Goal: Check status: Check status

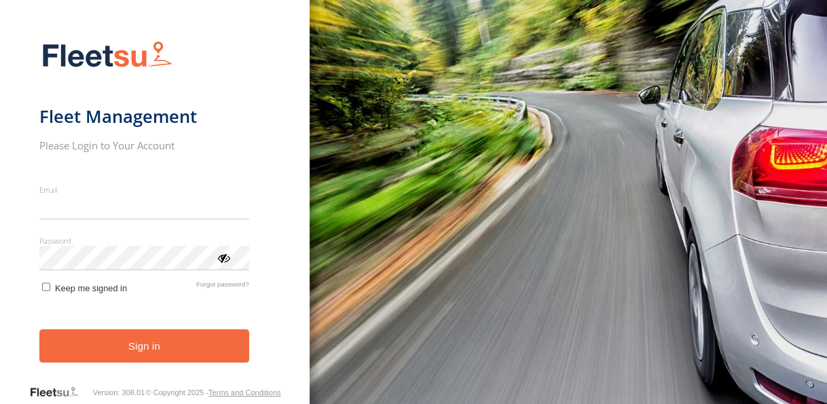
type input "**********"
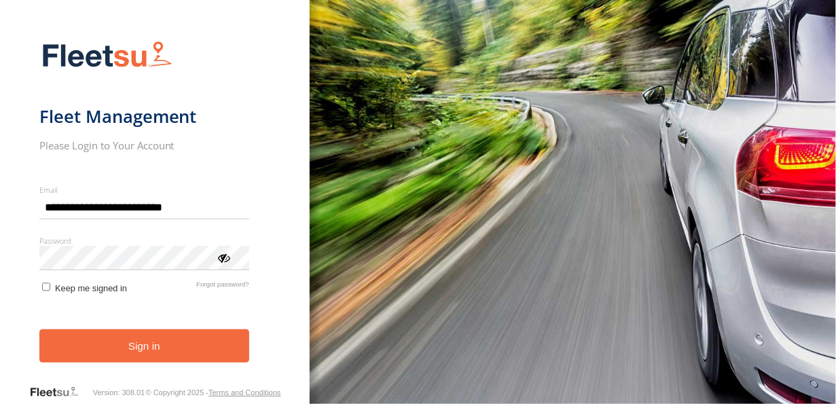
click at [113, 350] on button "Sign in" at bounding box center [144, 345] width 210 height 33
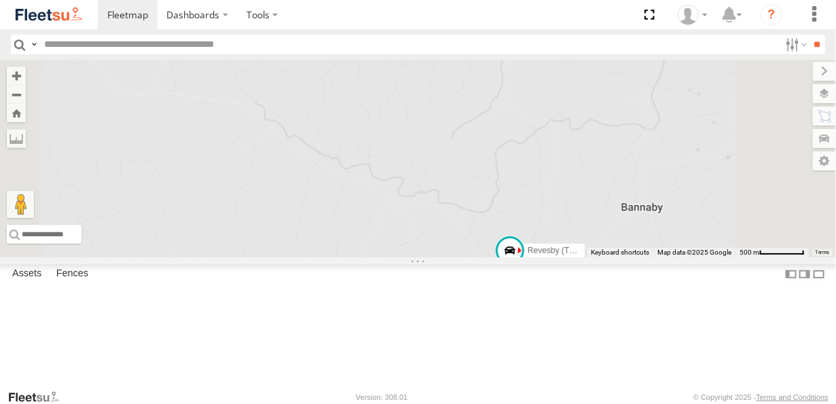
drag, startPoint x: 556, startPoint y: 244, endPoint x: 477, endPoint y: 136, distance: 133.6
click at [477, 136] on div "Rural (T08 - Matt) Revesby (T07 - Dave)" at bounding box center [418, 159] width 836 height 198
drag, startPoint x: 576, startPoint y: 161, endPoint x: 529, endPoint y: 196, distance: 58.1
click at [531, 195] on div "Rural (T08 - Matt) Revesby (T07 - Dave)" at bounding box center [418, 159] width 836 height 198
drag, startPoint x: 498, startPoint y: 175, endPoint x: 461, endPoint y: 212, distance: 52.3
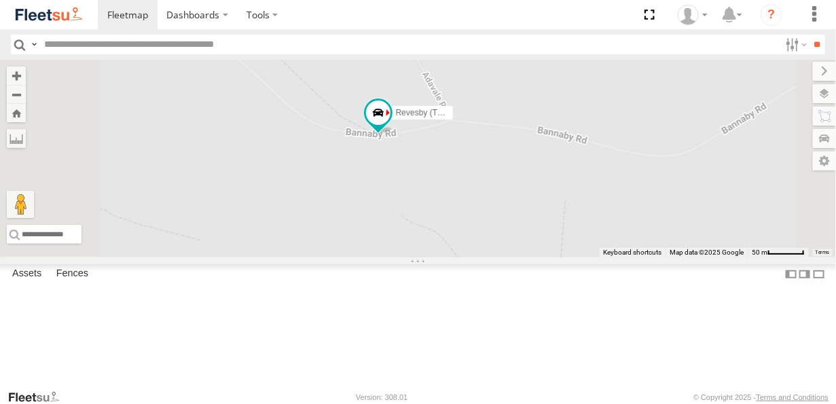
click at [462, 212] on div "Rural (T08 - Matt) Revesby (T07 - Dave)" at bounding box center [418, 159] width 836 height 198
drag, startPoint x: 447, startPoint y: 237, endPoint x: 567, endPoint y: 260, distance: 122.3
click at [573, 257] on div "Rural (T08 - Matt) Revesby (T07 - Dave)" at bounding box center [418, 159] width 836 height 198
click at [416, 182] on span at bounding box center [404, 169] width 24 height 24
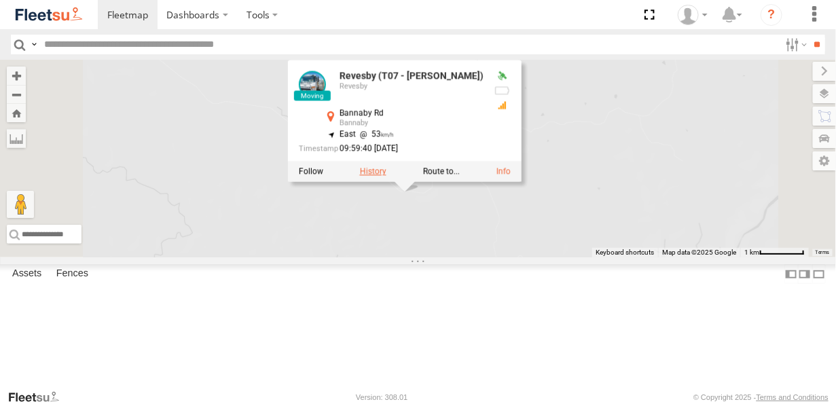
click at [386, 176] on label at bounding box center [372, 171] width 26 height 10
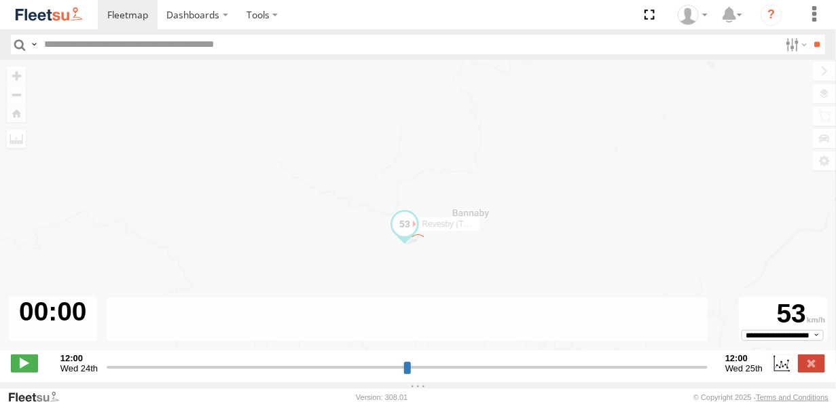
type input "**********"
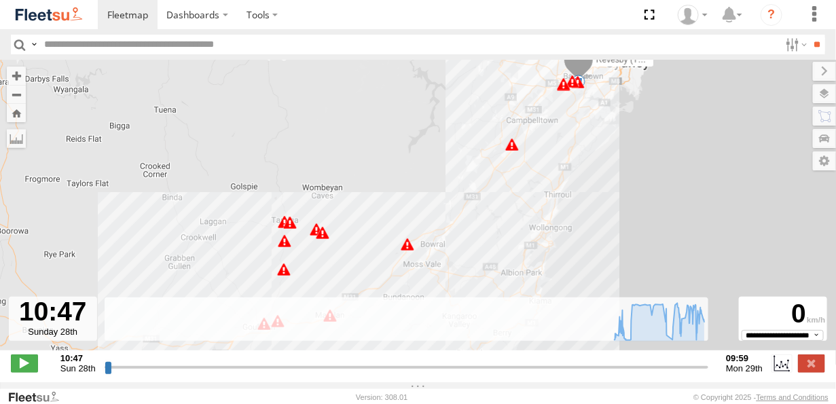
drag, startPoint x: 342, startPoint y: 246, endPoint x: 297, endPoint y: 267, distance: 50.1
click at [345, 233] on div "Revesby (T07 - Dave) 06:18 Mon 06:32 Mon 06:43 Mon 06:52 Mon 06:55 Mon 07:29 Mo…" at bounding box center [418, 212] width 836 height 305
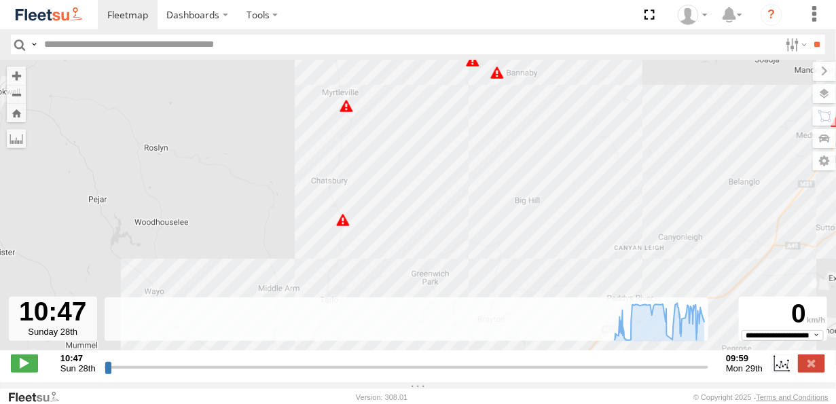
drag, startPoint x: 284, startPoint y: 250, endPoint x: 322, endPoint y: 149, distance: 108.3
click at [322, 149] on div "Revesby (T07 - Dave) 06:18 Mon 06:32 Mon 06:43 Mon 06:52 Mon 06:55 Mon 07:29 Mo…" at bounding box center [418, 212] width 836 height 305
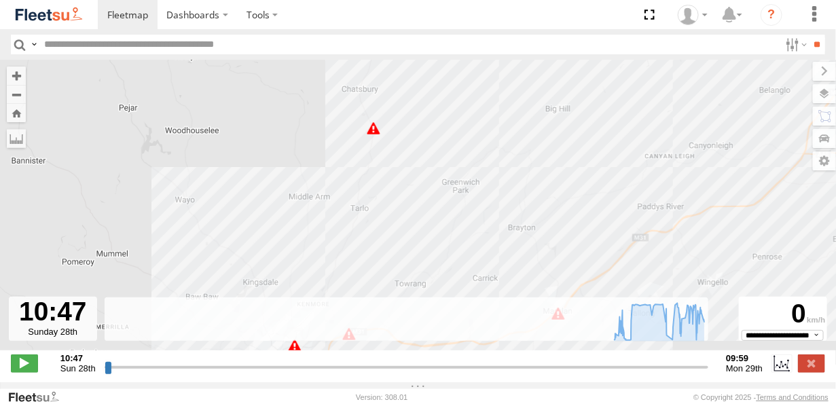
drag, startPoint x: 339, startPoint y: 175, endPoint x: 307, endPoint y: 222, distance: 56.7
click at [310, 250] on div "Revesby (T07 - Dave) 06:18 Mon 06:32 Mon 06:43 Mon 06:52 Mon 06:55 Mon 07:29 Mo…" at bounding box center [418, 212] width 836 height 305
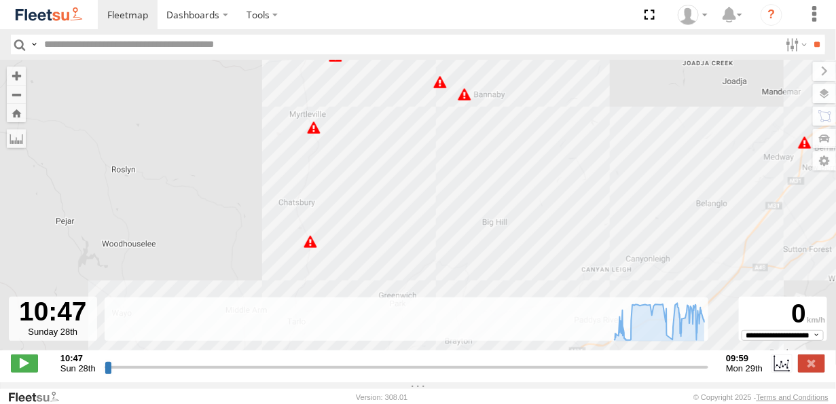
drag, startPoint x: 312, startPoint y: 157, endPoint x: 259, endPoint y: 247, distance: 104.1
click at [259, 247] on div "Revesby (T07 - Dave) 06:18 Mon 06:32 Mon 06:43 Mon 06:52 Mon 06:55 Mon 07:29 Mo…" at bounding box center [418, 212] width 836 height 305
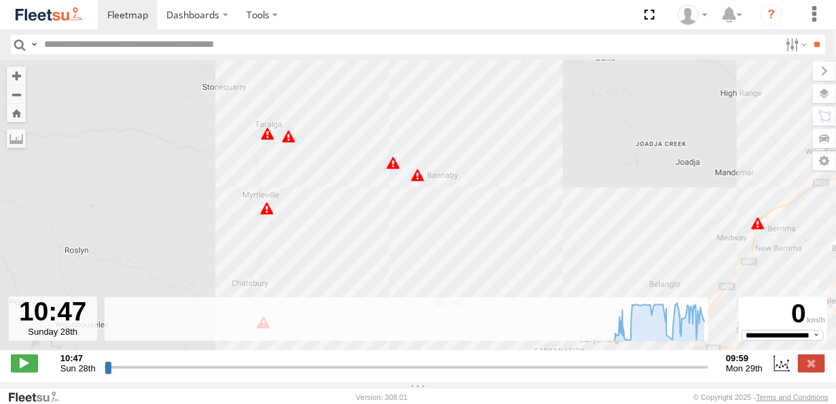
drag, startPoint x: 291, startPoint y: 168, endPoint x: 281, endPoint y: 193, distance: 26.9
click at [281, 193] on div "Revesby (T07 - Dave) 06:18 Mon 06:32 Mon 06:43 Mon 06:52 Mon 06:55 Mon 07:29 Mo…" at bounding box center [418, 212] width 836 height 305
drag, startPoint x: 375, startPoint y: 206, endPoint x: 349, endPoint y: 186, distance: 32.4
click at [349, 186] on div "Revesby (T07 - Dave) 06:18 Mon 06:32 Mon 06:43 Mon 06:52 Mon 06:55 Mon 07:29 Mo…" at bounding box center [418, 212] width 836 height 305
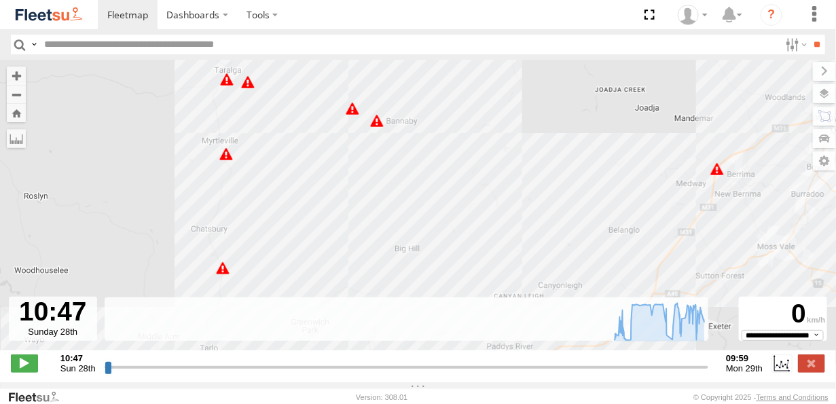
drag, startPoint x: 384, startPoint y: 206, endPoint x: 375, endPoint y: 153, distance: 53.7
click at [376, 155] on div "Revesby (T07 - Dave) 06:18 Mon 06:32 Mon 06:43 Mon 06:52 Mon 06:55 Mon 07:29 Mo…" at bounding box center [418, 212] width 836 height 305
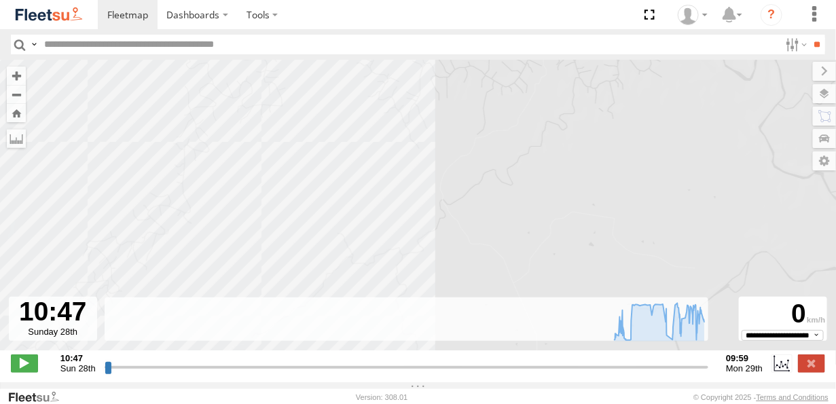
drag, startPoint x: 358, startPoint y: 141, endPoint x: 366, endPoint y: 259, distance: 117.7
click at [365, 257] on div "Revesby (T07 - Dave) 06:18 Mon 06:32 Mon 06:43 Mon 06:52 Mon 06:55 Mon 07:29 Mo…" at bounding box center [418, 212] width 836 height 305
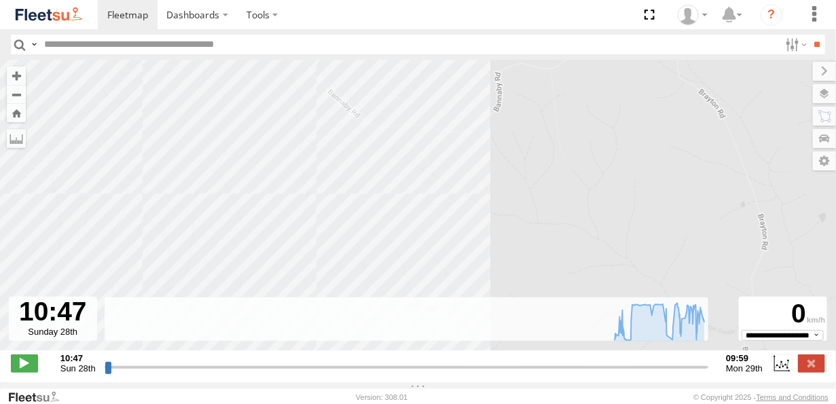
drag, startPoint x: 421, startPoint y: 204, endPoint x: 346, endPoint y: 88, distance: 138.4
click at [345, 88] on div "Revesby (T07 - Dave) 06:18 Mon 06:32 Mon 06:43 Mon 06:52 Mon 06:55 Mon 07:29 Mo…" at bounding box center [418, 212] width 836 height 305
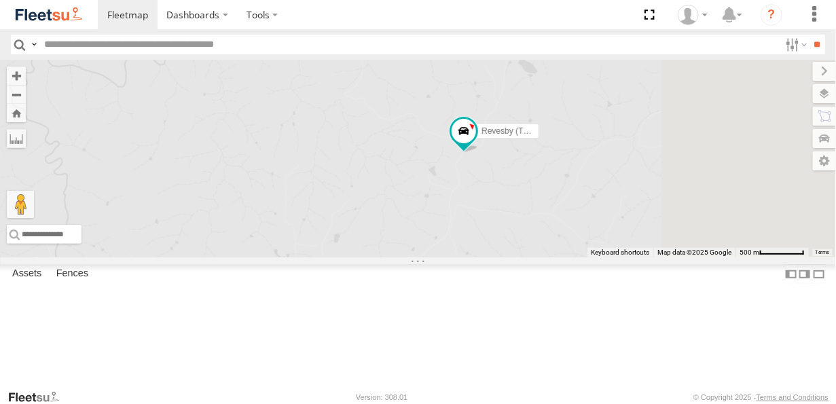
drag, startPoint x: 625, startPoint y: 239, endPoint x: 537, endPoint y: 211, distance: 91.9
click at [537, 211] on div "Rural (T08 - Matt) Revesby (T07 - Dave)" at bounding box center [418, 159] width 836 height 198
drag, startPoint x: 552, startPoint y: 236, endPoint x: 419, endPoint y: 202, distance: 137.3
click at [419, 200] on div "Rural (T08 - Matt) Revesby (T07 - Dave)" at bounding box center [418, 159] width 836 height 198
drag, startPoint x: 439, startPoint y: 227, endPoint x: 532, endPoint y: 139, distance: 128.2
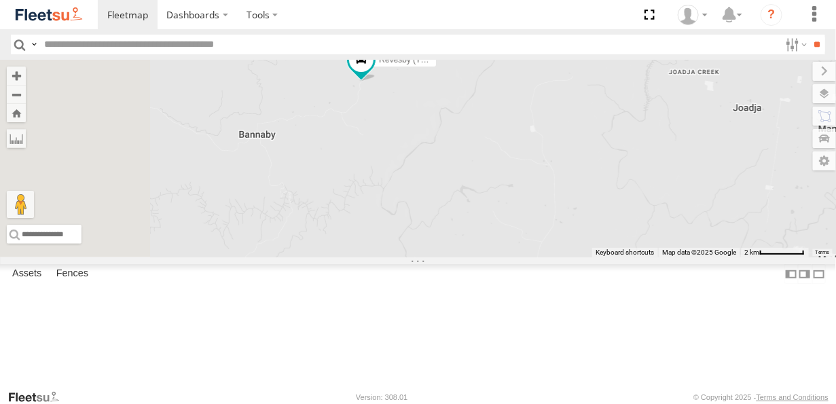
click at [532, 139] on div "Rural (T08 - Matt) Revesby (T07 - Dave)" at bounding box center [418, 159] width 836 height 198
